Goal: Task Accomplishment & Management: Use online tool/utility

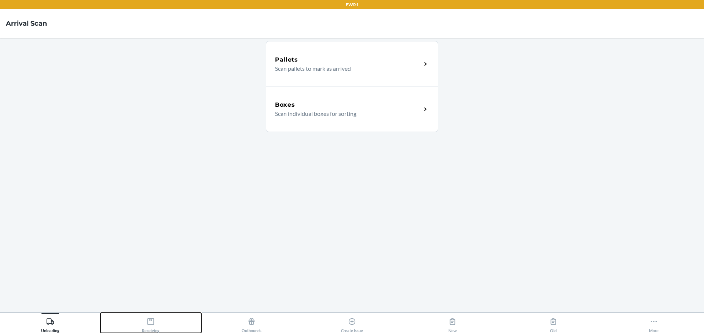
click at [138, 325] on button "Receiving" at bounding box center [150, 323] width 100 height 20
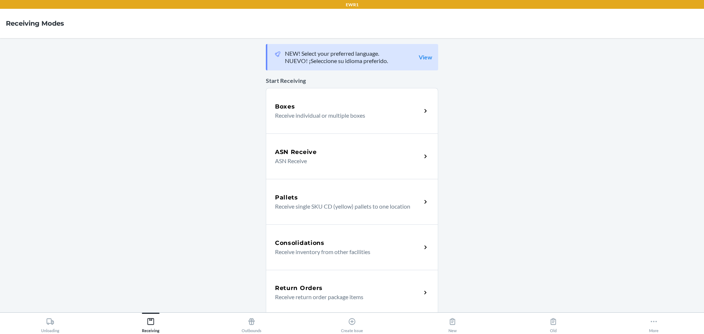
click at [298, 105] on div "Boxes" at bounding box center [348, 106] width 146 height 9
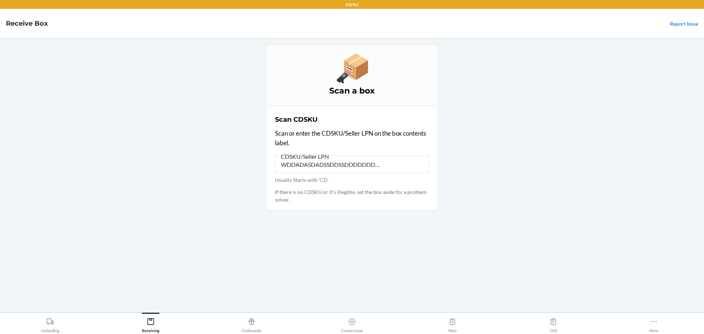
scroll to position [0, 36]
type input "QWQWWWDDADASDADSSDDSSDDDDDDDDDDDDDDDDDDDWWWEEERR"
click at [358, 160] on input "QWQWWWDDADASDADSSDDSSDDDDDDDDDDDDDDDDDDDWWWEEERR" at bounding box center [352, 164] width 154 height 18
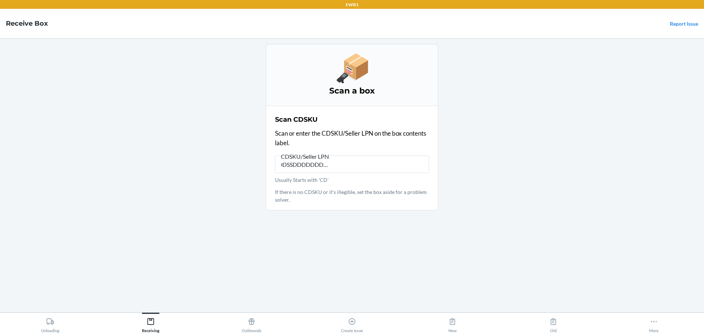
click at [358, 160] on input "QWQWWWDDADASDADSSDDSSDDDDDDDDDDDDDDDDDDDWWWEEERR" at bounding box center [352, 164] width 154 height 18
click at [297, 161] on input "Usually Starts with 'CD'" at bounding box center [352, 164] width 154 height 18
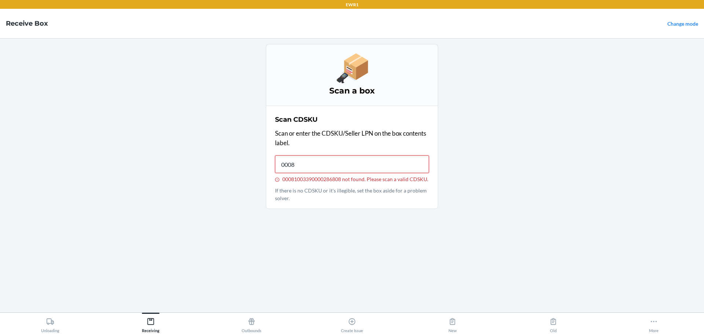
type input "00081"
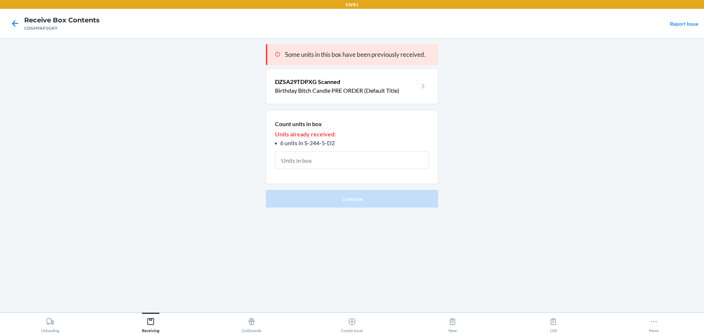
click at [50, 29] on div "CDGH9AP2GKY" at bounding box center [62, 28] width 76 height 7
copy div "CDGH9AP2GKY"
click at [69, 41] on main "Some units in this box have been previously received. DZSA29TDPXG Scanned Birth…" at bounding box center [352, 175] width 704 height 274
drag, startPoint x: 335, startPoint y: 145, endPoint x: 305, endPoint y: 147, distance: 29.8
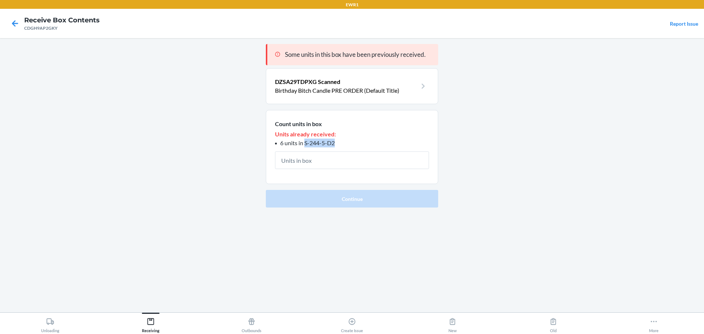
click at [305, 147] on li "6 units in S-244-5-D2" at bounding box center [352, 143] width 154 height 9
copy span "S-244-5-D2"
click at [144, 324] on div "Receiving" at bounding box center [151, 324] width 18 height 18
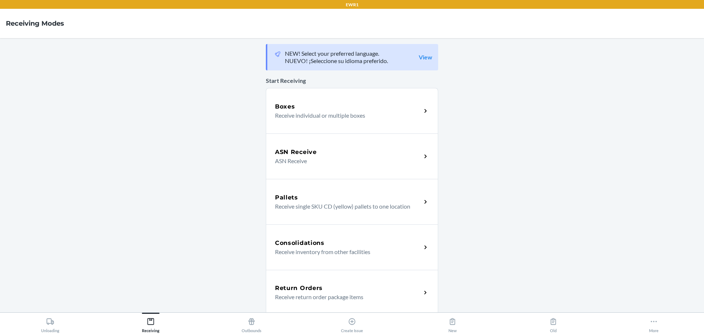
click at [372, 119] on p "Receive individual or multiple boxes" at bounding box center [345, 115] width 140 height 9
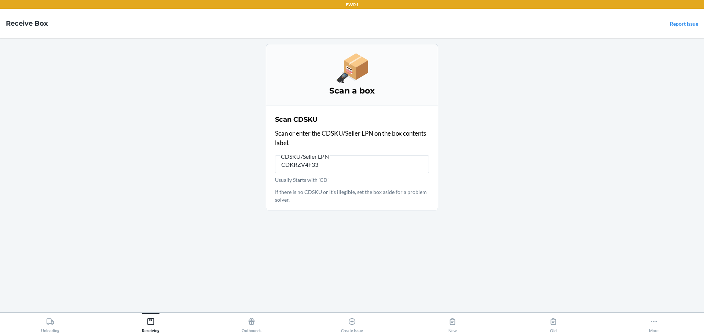
type input "CDKRZV4F336"
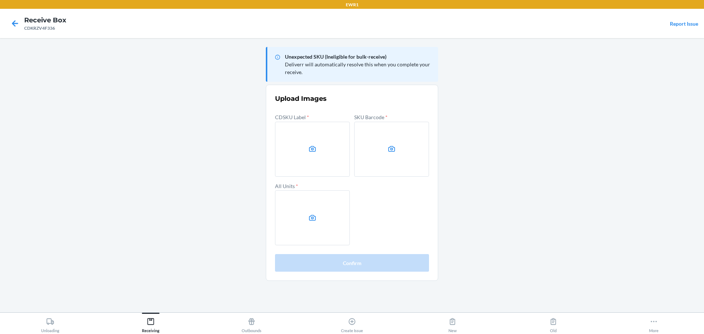
click at [677, 113] on main "Unexpected SKU (Ineligible for bulk-receive) Deliverr will automatically resolv…" at bounding box center [352, 175] width 704 height 274
click at [599, 155] on main "Unexpected SKU (Ineligible for bulk-receive) Deliverr will automatically resolv…" at bounding box center [352, 175] width 704 height 274
click at [312, 150] on icon at bounding box center [312, 149] width 7 height 6
click at [0, 0] on input "file" at bounding box center [0, 0] width 0 height 0
click at [153, 89] on main "Unexpected SKU (Ineligible for bulk-receive) Deliverr will automatically resolv…" at bounding box center [352, 175] width 704 height 274
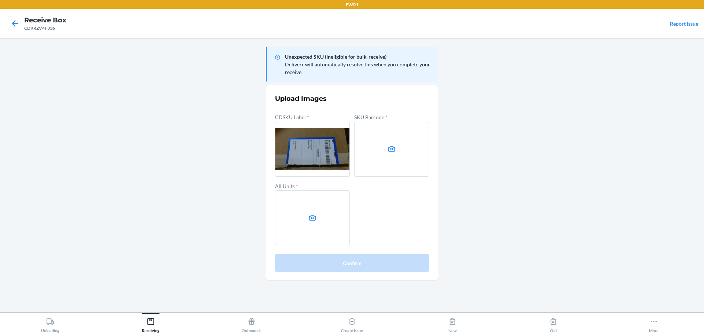
click at [409, 128] on label at bounding box center [391, 149] width 75 height 55
click at [0, 0] on input "file" at bounding box center [0, 0] width 0 height 0
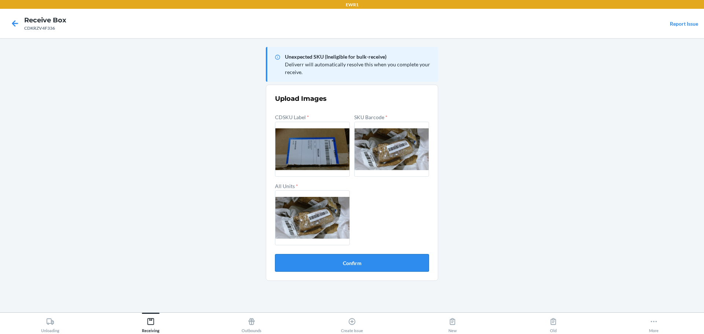
click at [372, 256] on button "Confirm" at bounding box center [352, 263] width 154 height 18
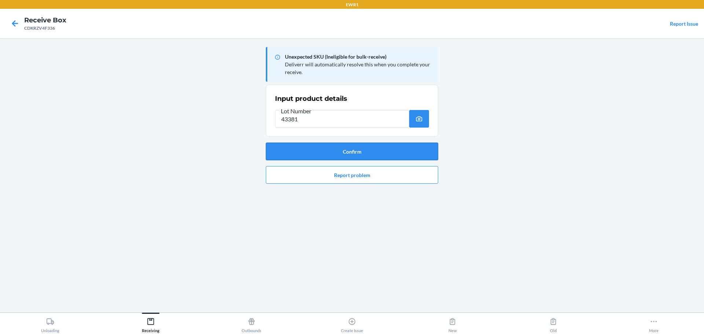
type input "43381"
click at [327, 148] on button "Confirm" at bounding box center [352, 152] width 172 height 18
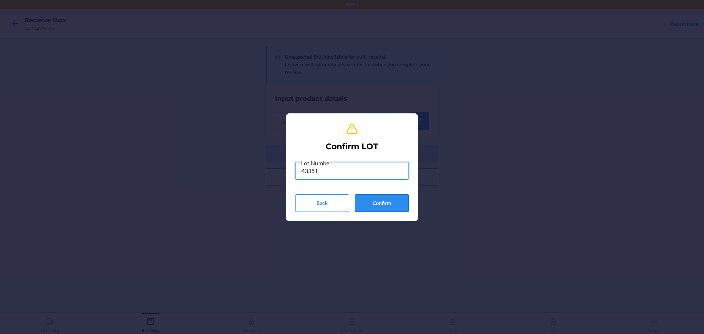
type input "43381"
click at [381, 203] on button "Confirm" at bounding box center [382, 203] width 54 height 18
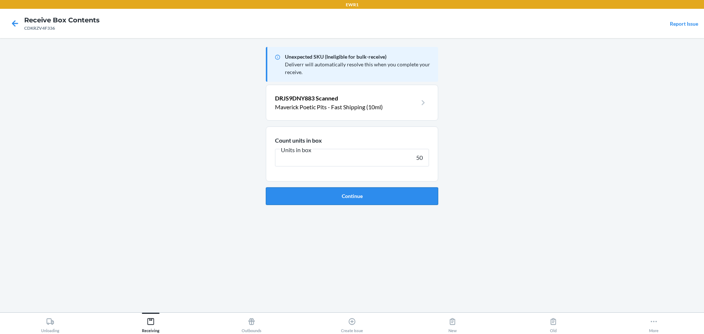
type input "50"
click at [266, 187] on button "Continue" at bounding box center [352, 196] width 172 height 18
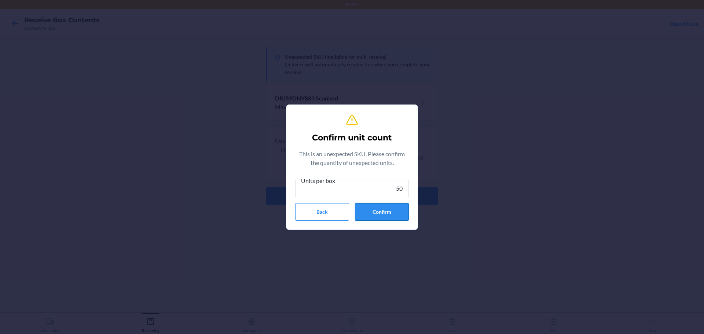
type input "50"
click at [391, 219] on button "Confirm" at bounding box center [382, 212] width 54 height 18
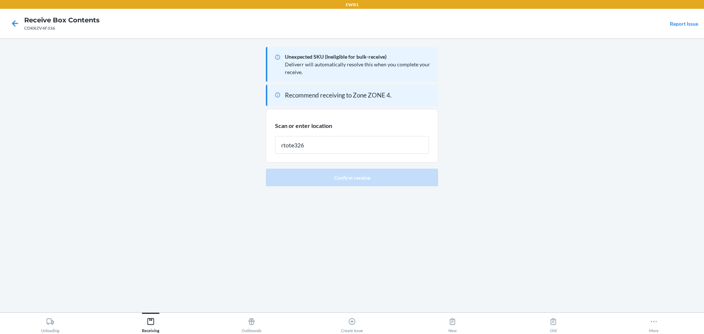
type input "rtote326"
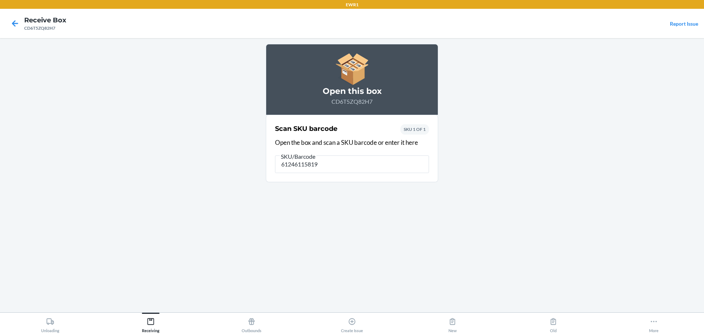
type input "612461158192"
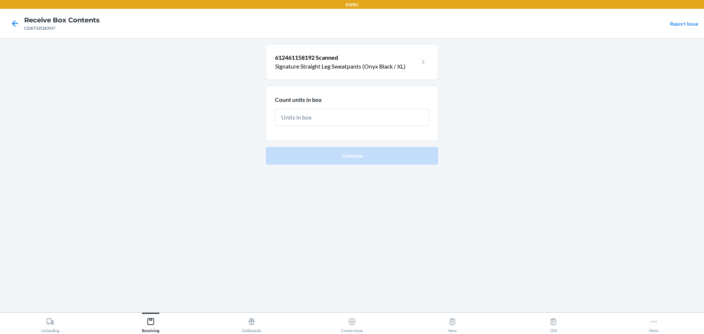
click at [384, 65] on p "Signature Straight Leg Sweatpants (Onyx Black / XL)" at bounding box center [346, 66] width 142 height 9
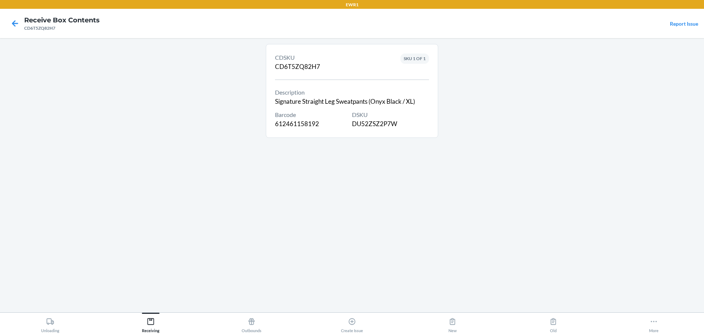
click at [318, 122] on div "Barcode 612461158192" at bounding box center [313, 119] width 77 height 18
copy div "612461158192"
